Goal: Task Accomplishment & Management: Use online tool/utility

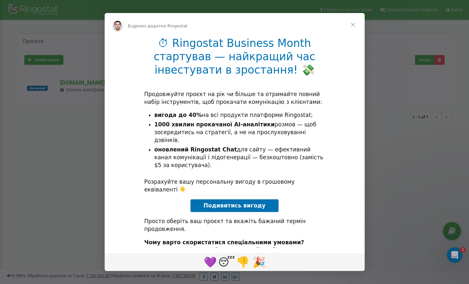
click at [354, 25] on span "Закрити" at bounding box center [353, 24] width 23 height 23
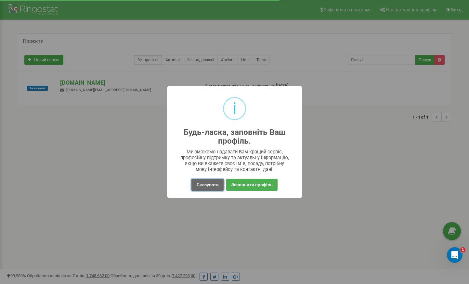
click at [201, 187] on button "Скасувати" at bounding box center [208, 185] width 32 height 12
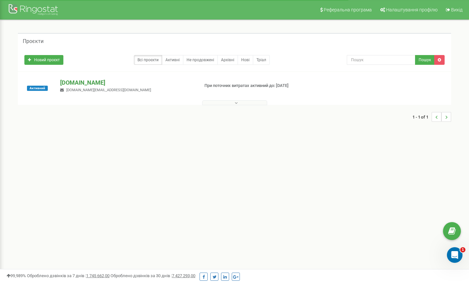
click at [69, 82] on p "[DOMAIN_NAME]" at bounding box center [127, 82] width 134 height 8
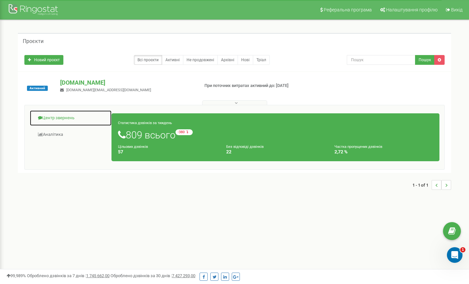
click at [62, 117] on link "Центр звернень" at bounding box center [71, 118] width 82 height 16
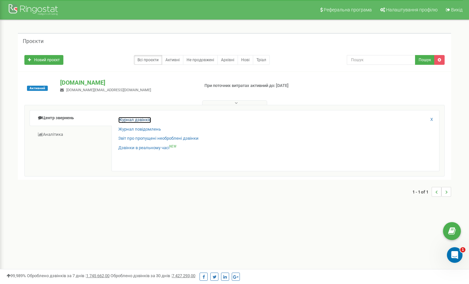
click at [134, 119] on link "Журнал дзвінків" at bounding box center [134, 120] width 33 height 6
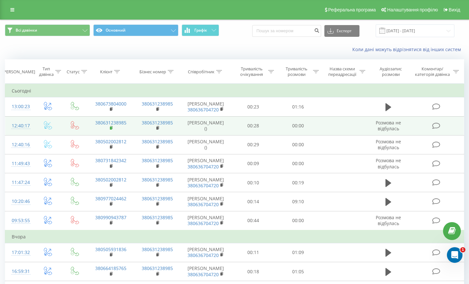
click at [112, 128] on rect at bounding box center [111, 128] width 2 height 3
